Goal: Navigation & Orientation: Understand site structure

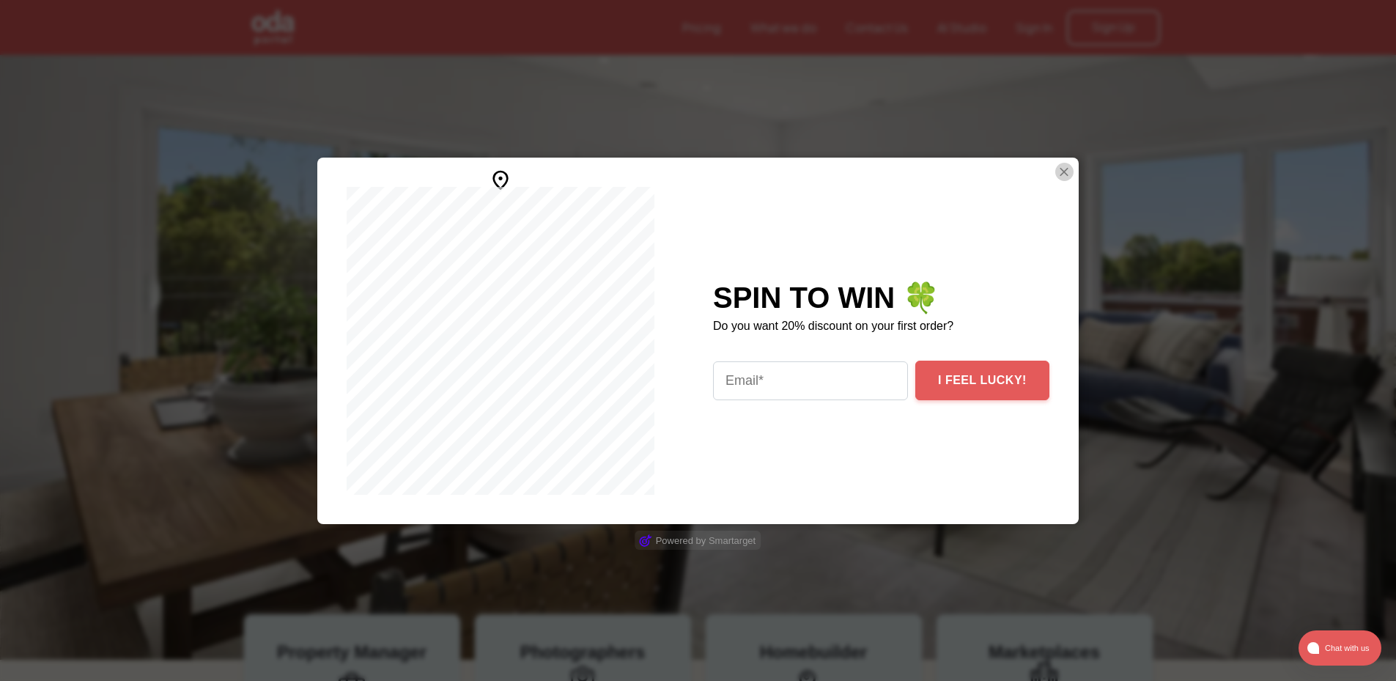
click at [1058, 168] on button "Close Smartarget Popup" at bounding box center [1064, 172] width 18 height 18
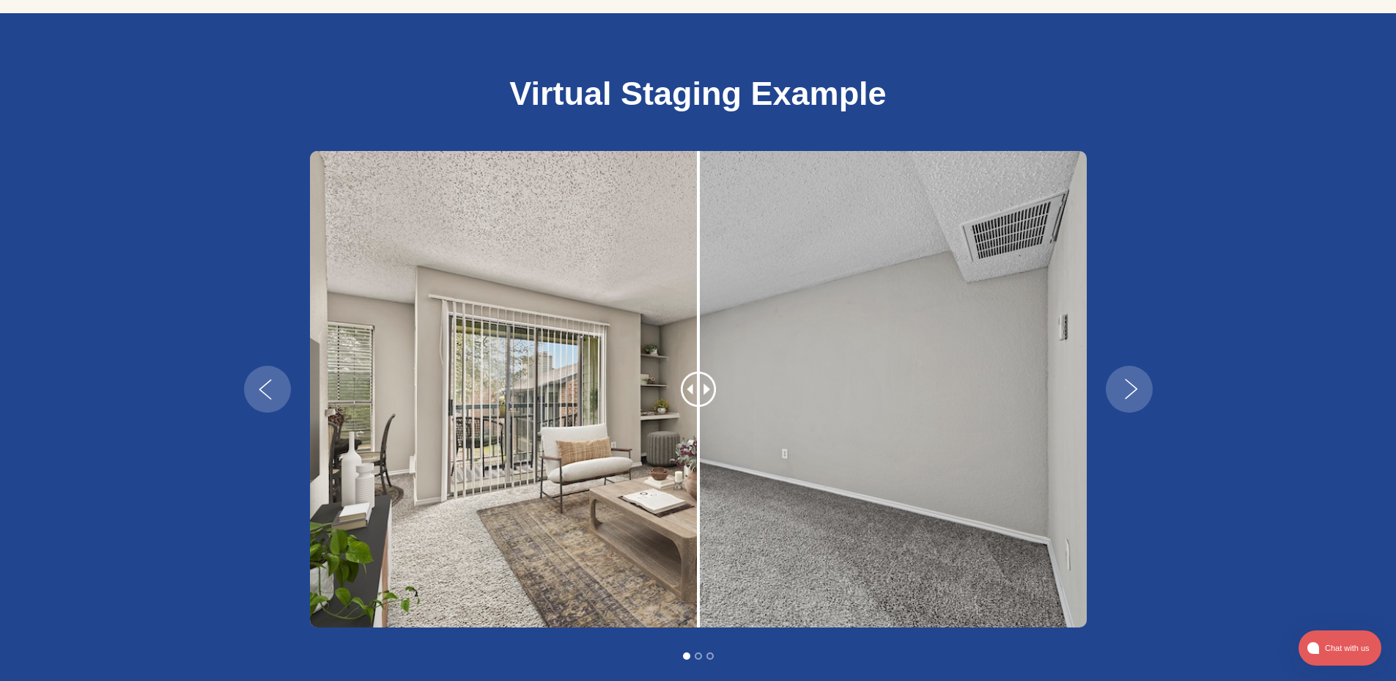
scroll to position [1173, 0]
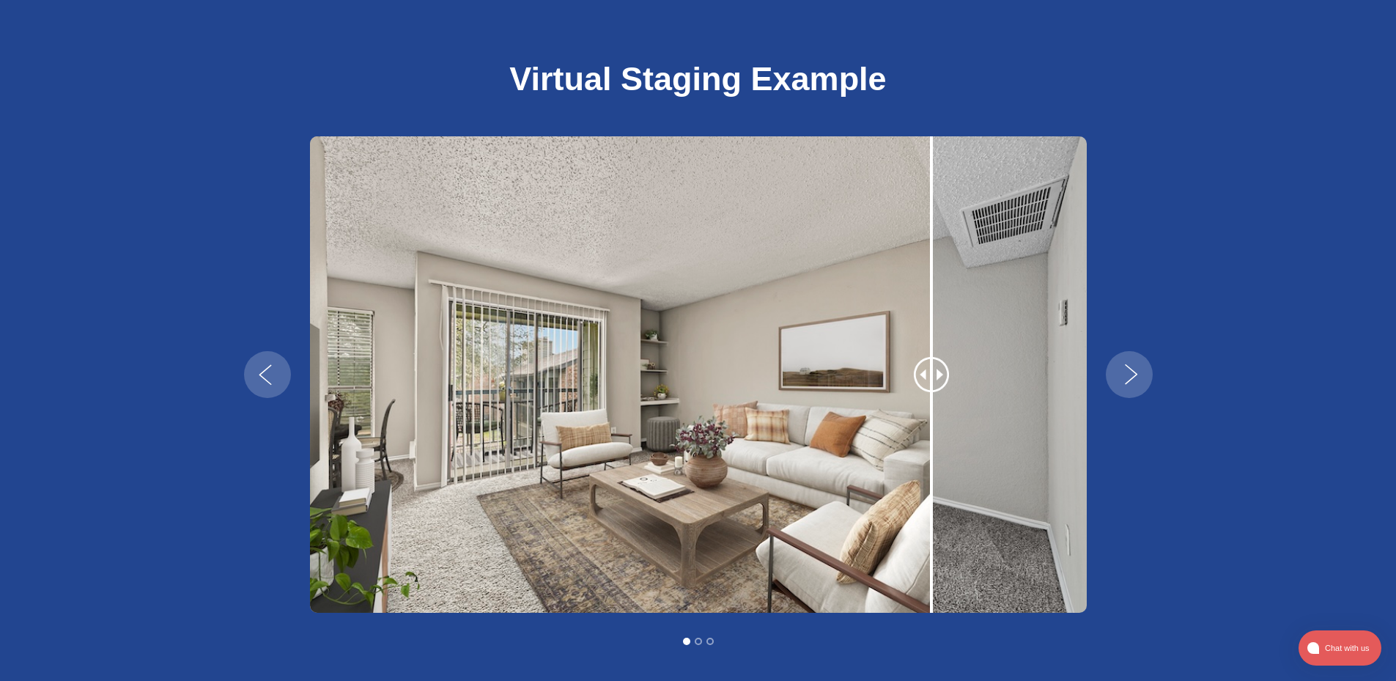
click at [934, 355] on div "1 of 3" at bounding box center [931, 374] width 147 height 476
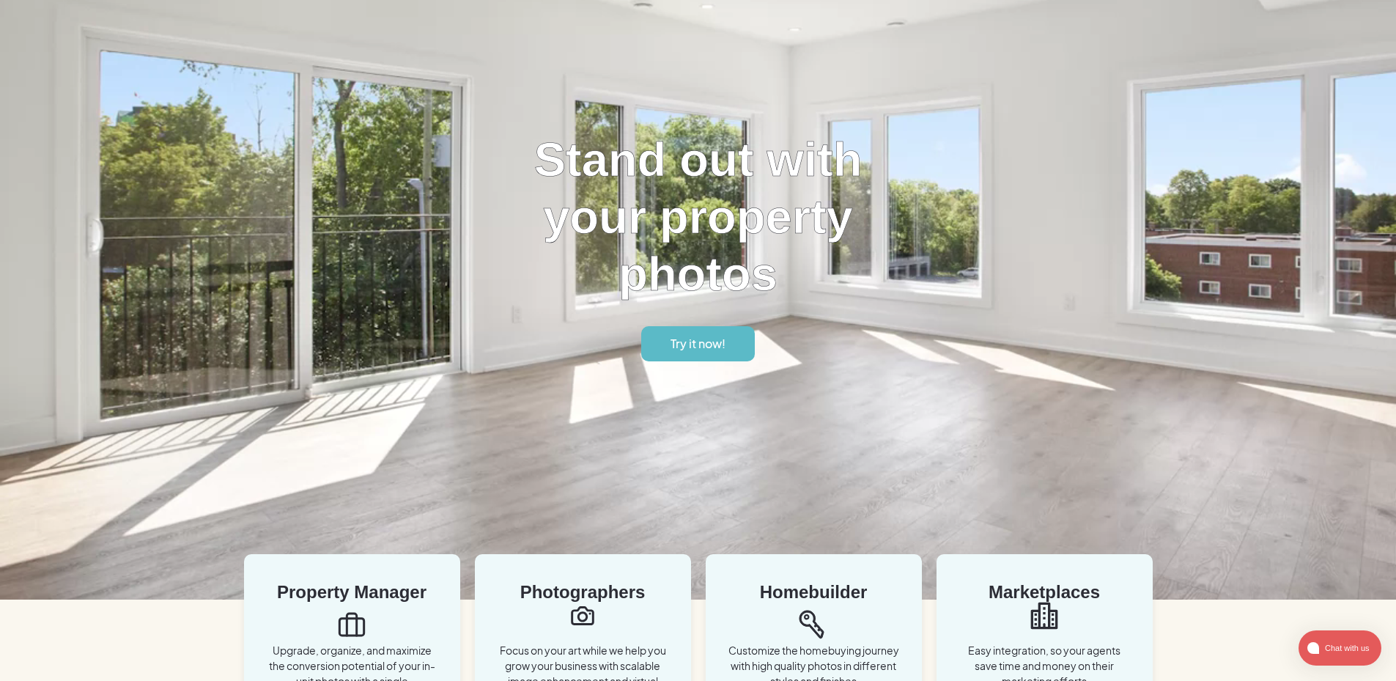
scroll to position [0, 0]
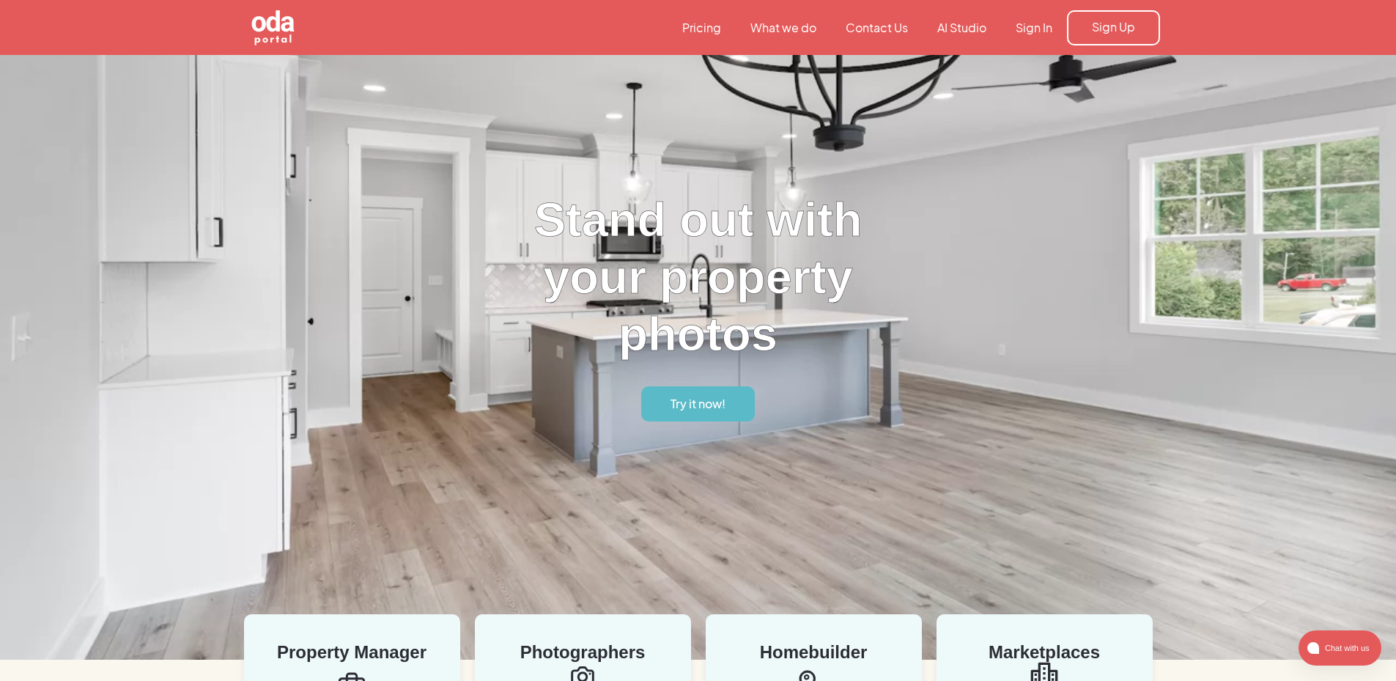
click at [878, 28] on link "Contact Us" at bounding box center [877, 28] width 92 height 16
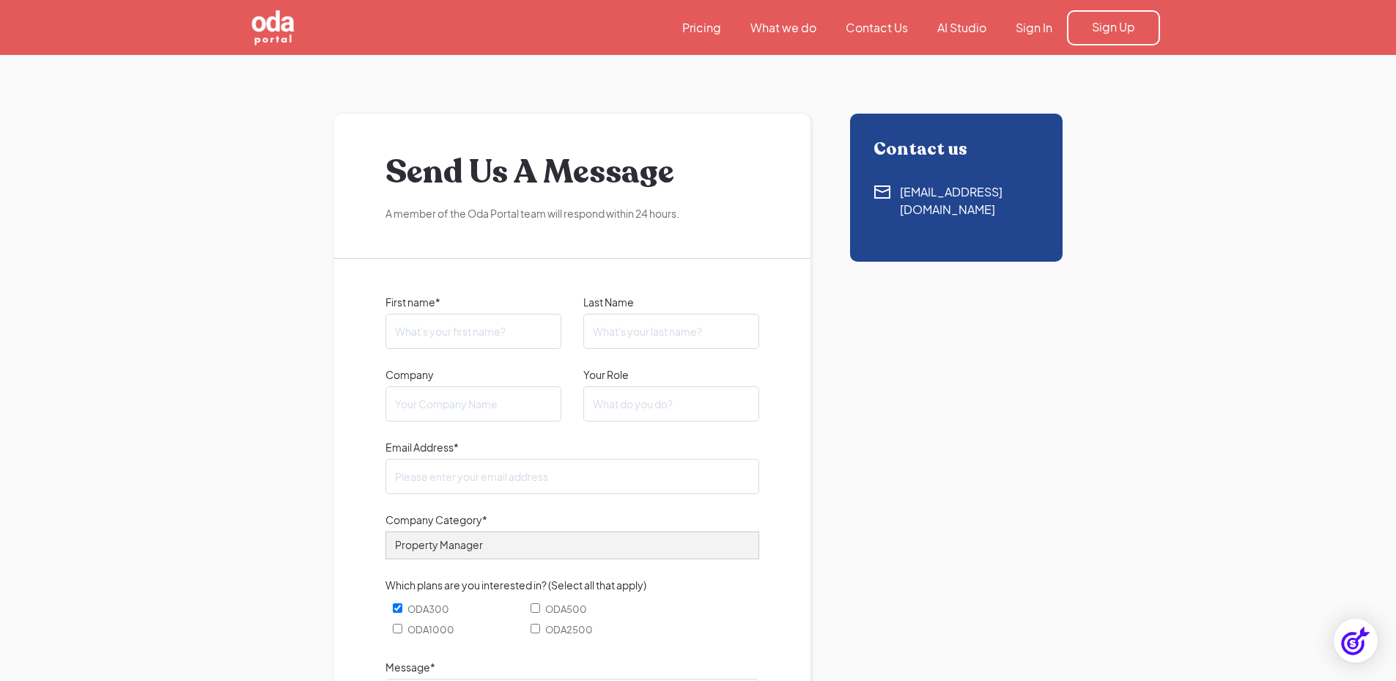
click at [960, 21] on link "AI Studio" at bounding box center [962, 28] width 78 height 16
click at [771, 31] on link "What we do" at bounding box center [783, 28] width 95 height 16
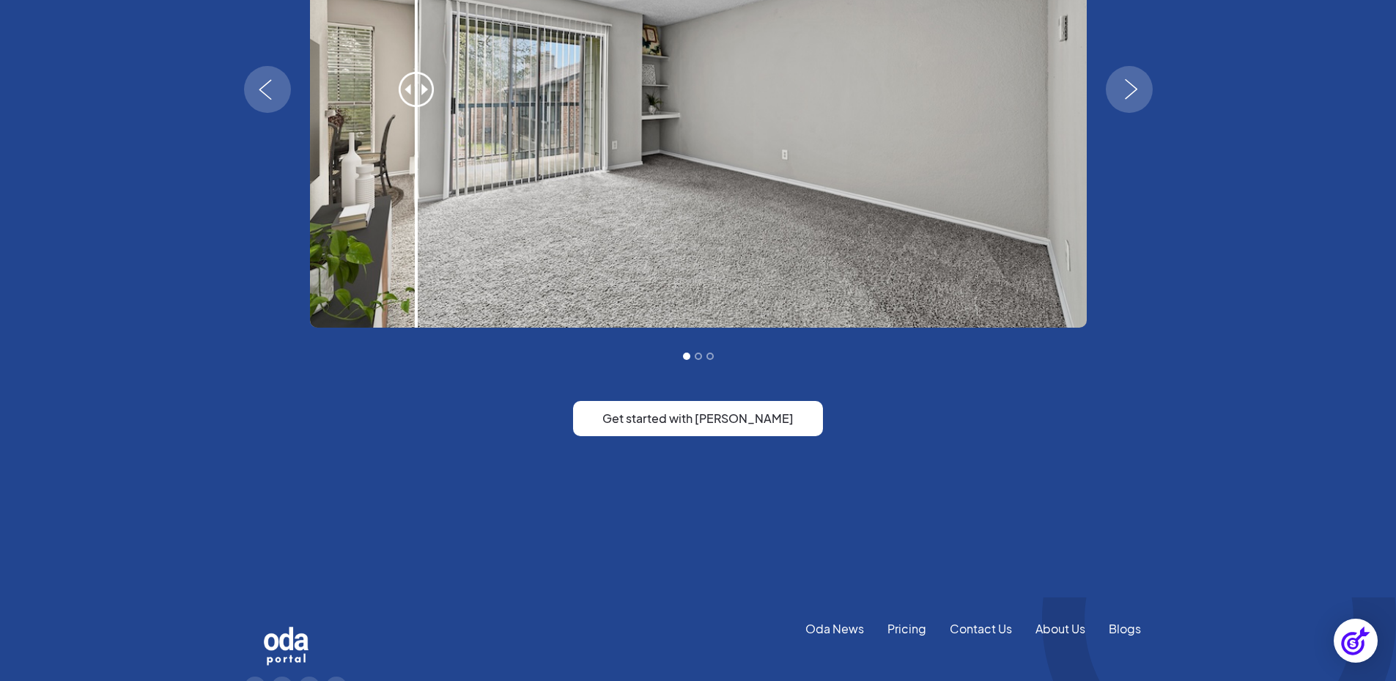
scroll to position [2921, 0]
